Goal: Information Seeking & Learning: Learn about a topic

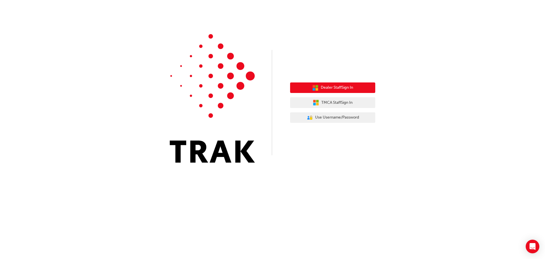
click at [350, 84] on button "Dealer Staff Sign In" at bounding box center [332, 87] width 85 height 11
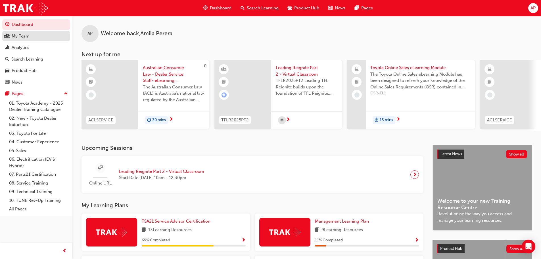
click at [42, 38] on div "My Team" at bounding box center [36, 36] width 62 height 7
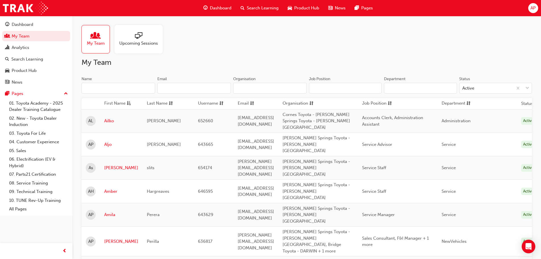
click at [124, 38] on div at bounding box center [138, 36] width 39 height 8
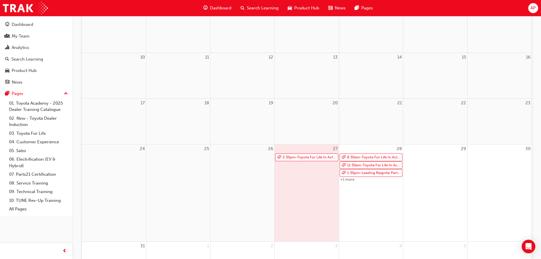
scroll to position [142, 0]
click at [306, 155] on link "2:30pm - Toyota For Life In Action - Virtual Classroom" at bounding box center [306, 155] width 63 height 8
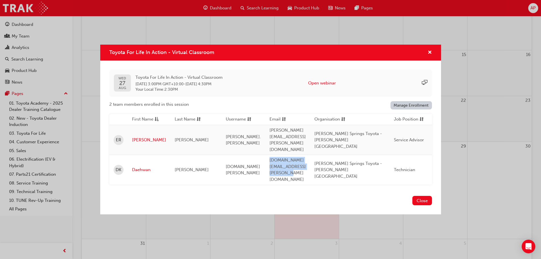
drag, startPoint x: 263, startPoint y: 161, endPoint x: 344, endPoint y: 164, distance: 81.0
click at [310, 164] on td "daehwan.kim@alicespringstoyota.com.au" at bounding box center [287, 170] width 45 height 30
copy span "daehwan.kim@alicespringstoyota.com.au"
click at [325, 86] on button "Open webinar" at bounding box center [322, 83] width 28 height 7
click at [234, 193] on div "Close" at bounding box center [270, 203] width 341 height 21
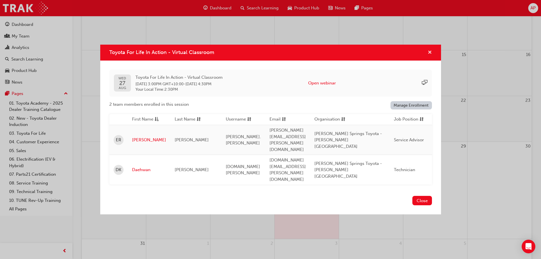
click at [431, 55] on span "cross-icon" at bounding box center [430, 52] width 4 height 5
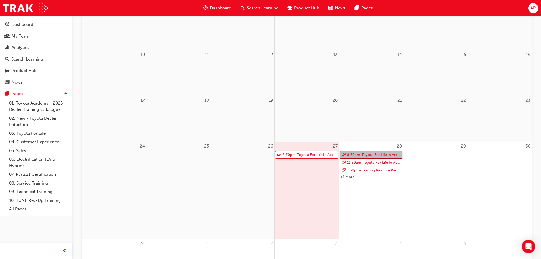
click at [349, 156] on link "8:30am - Toyota For Life In Action - Virtual Classroom" at bounding box center [371, 155] width 63 height 8
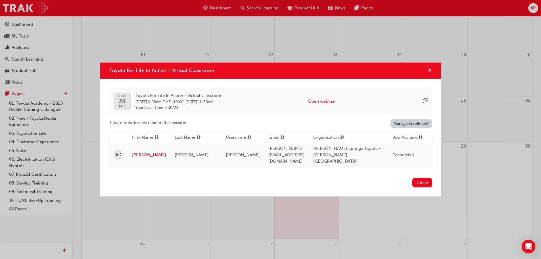
click at [430, 74] on button "Toyota For Life In Action - Virtual Classroom" at bounding box center [430, 70] width 4 height 7
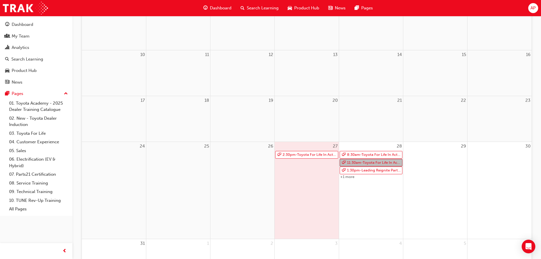
click at [363, 163] on link "11:30am - Toyota For Life In Action - Virtual Classroom" at bounding box center [371, 163] width 63 height 8
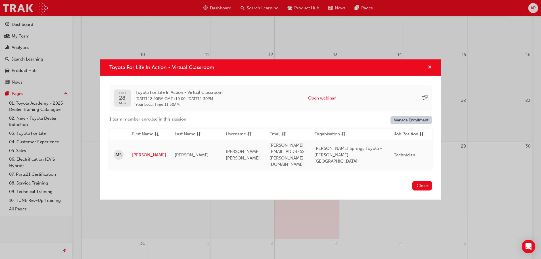
click at [432, 70] on span "cross-icon" at bounding box center [430, 67] width 4 height 5
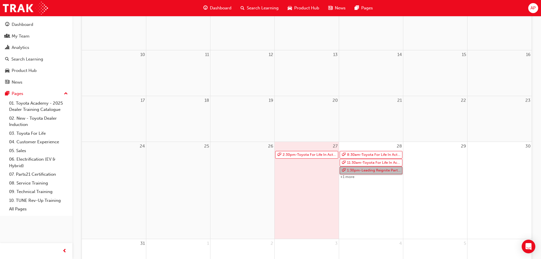
click at [354, 171] on link "1:30pm - Leading Reignite Part 2 - Virtual Classroom" at bounding box center [371, 170] width 63 height 8
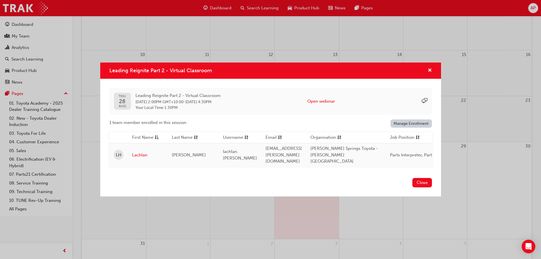
click at [436, 71] on div "Leading Reignite Part 2 - Virtual Classroom" at bounding box center [270, 70] width 341 height 16
click at [440, 68] on div "Leading Reignite Part 2 - Virtual Classroom" at bounding box center [270, 70] width 341 height 16
click at [433, 69] on div "Leading Reignite Part 2 - Virtual Classroom" at bounding box center [270, 70] width 341 height 16
click at [432, 70] on div "Leading Reignite Part 2 - Virtual Classroom" at bounding box center [270, 70] width 341 height 16
click at [429, 71] on span "cross-icon" at bounding box center [430, 70] width 4 height 5
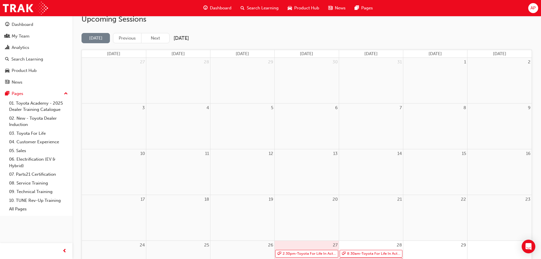
scroll to position [0, 0]
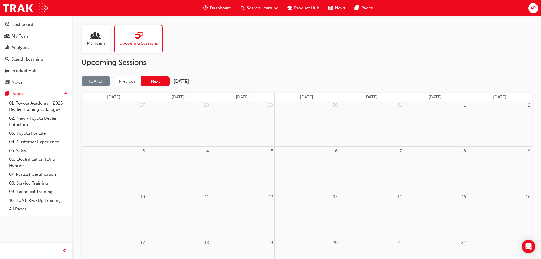
click at [151, 80] on button "Next" at bounding box center [155, 81] width 28 height 11
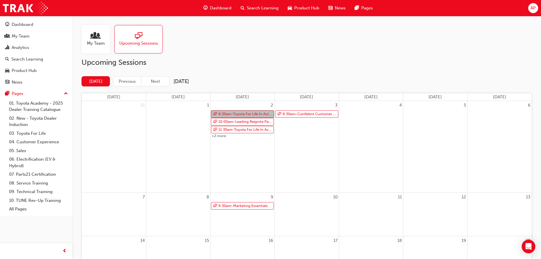
click at [221, 114] on link "8:30am - Toyota For Life In Action - Virtual Classroom" at bounding box center [242, 114] width 63 height 8
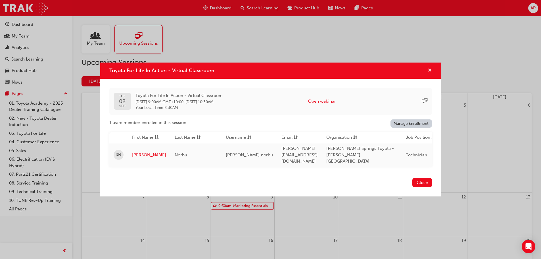
click at [430, 71] on span "cross-icon" at bounding box center [430, 70] width 4 height 5
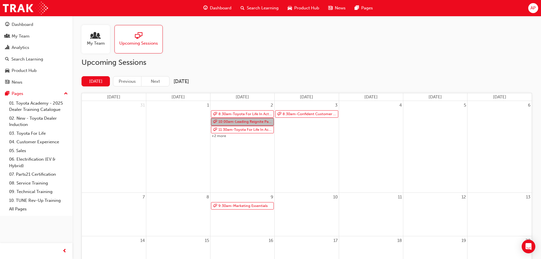
click at [248, 121] on link "10:00am - Leading Reignite Part 2 - Virtual Classroom" at bounding box center [242, 122] width 63 height 8
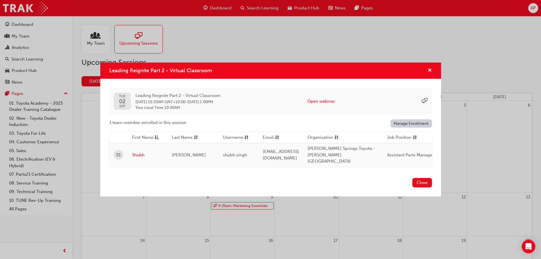
click at [425, 68] on div "Leading Reignite Part 2 - Virtual Classroom" at bounding box center [427, 70] width 9 height 7
click at [431, 71] on span "cross-icon" at bounding box center [430, 70] width 4 height 5
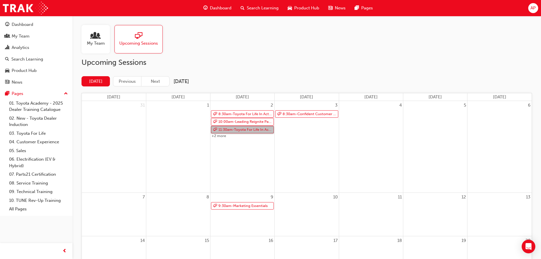
click at [241, 128] on link "11:30am - Toyota For Life In Action - Virtual Classroom" at bounding box center [242, 130] width 63 height 8
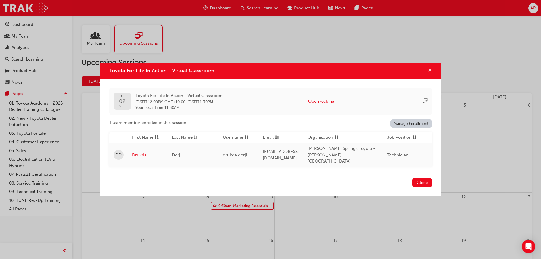
click at [429, 71] on span "cross-icon" at bounding box center [430, 70] width 4 height 5
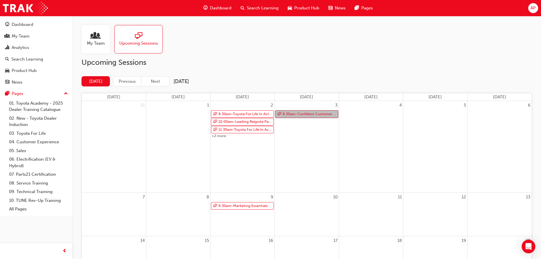
click at [299, 113] on link "8:30am - Confident Customer Conversations" at bounding box center [306, 114] width 63 height 8
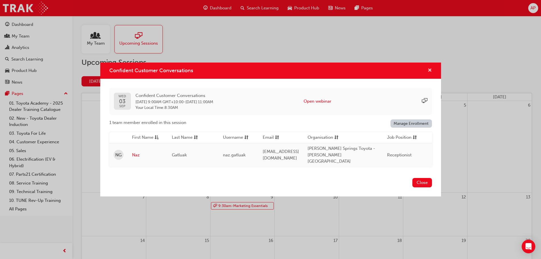
click at [428, 71] on span "cross-icon" at bounding box center [430, 70] width 4 height 5
